Goal: Communication & Community: Answer question/provide support

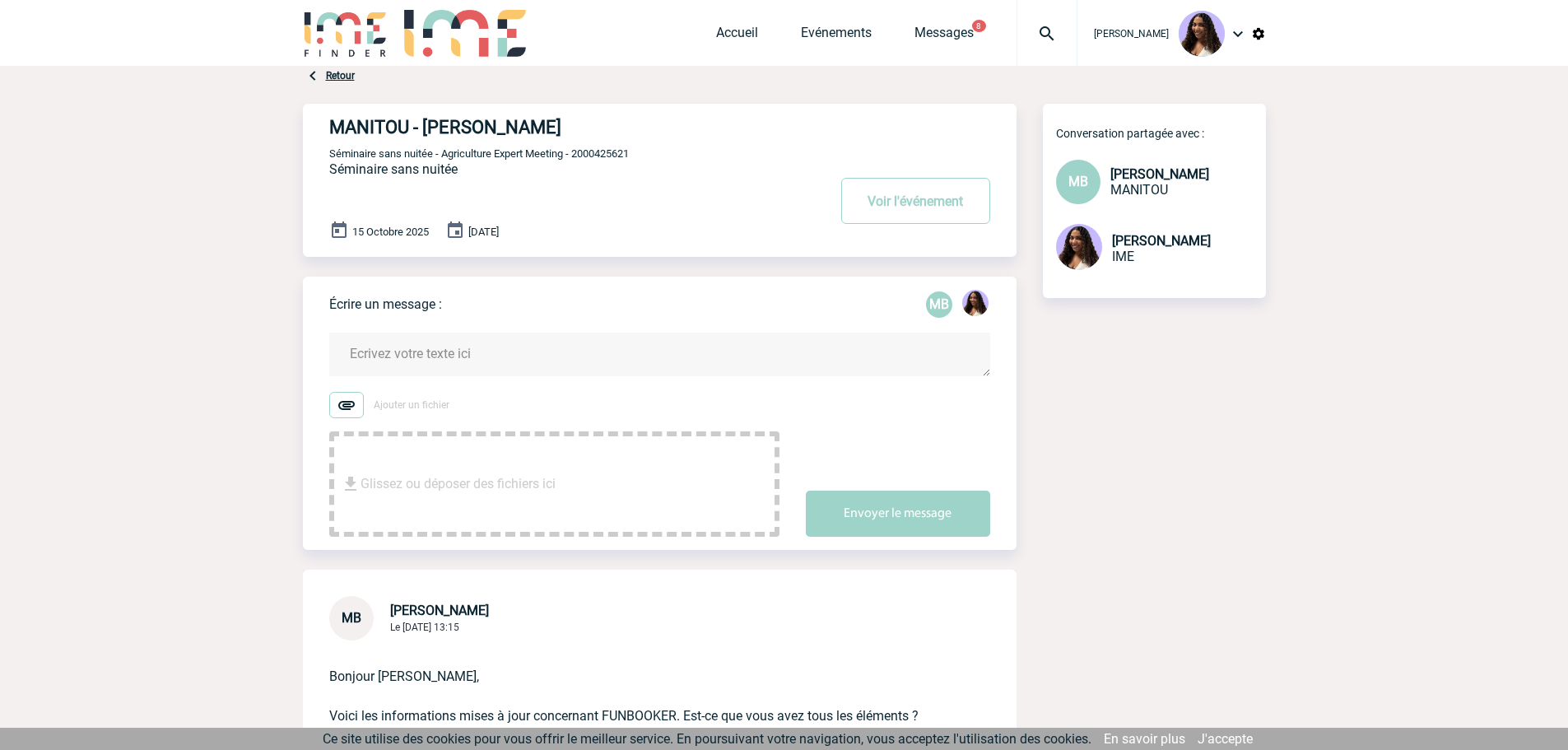
click at [423, 376] on textarea at bounding box center [659, 354] width 661 height 43
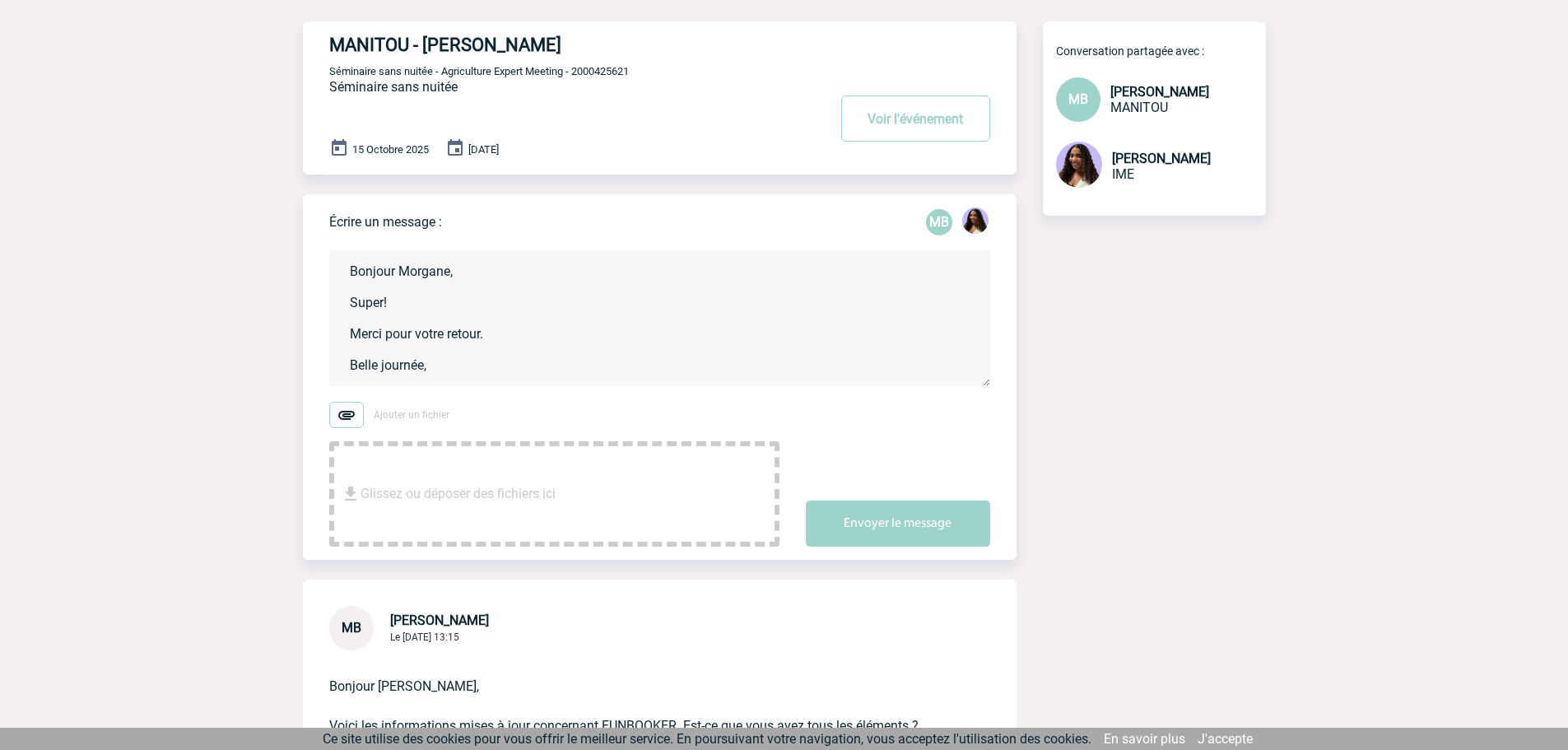
scroll to position [4, 0]
click at [384, 378] on textarea "Bonjour Morgane, Super! Merci pour votre retour. Belle journée, [PERSON_NAME]" at bounding box center [659, 318] width 661 height 136
type textarea "Bonjour Morgane, Super! Merci pour votre retour. Belle journée, [PERSON_NAME]"
click at [845, 505] on button "Envoyer le message" at bounding box center [898, 524] width 184 height 46
